Goal: Task Accomplishment & Management: Use online tool/utility

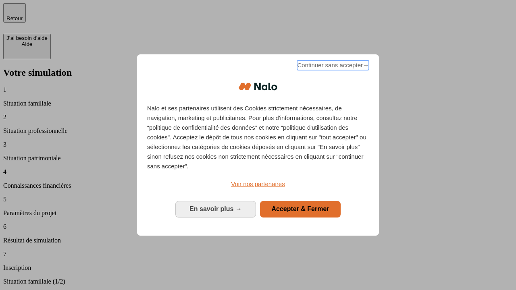
click at [332, 67] on span "Continuer sans accepter →" at bounding box center [333, 65] width 72 height 10
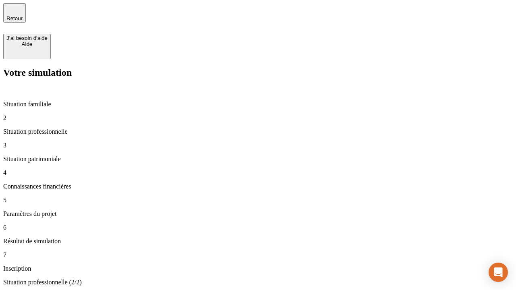
type input "30 000"
